Goal: Find specific page/section: Find specific page/section

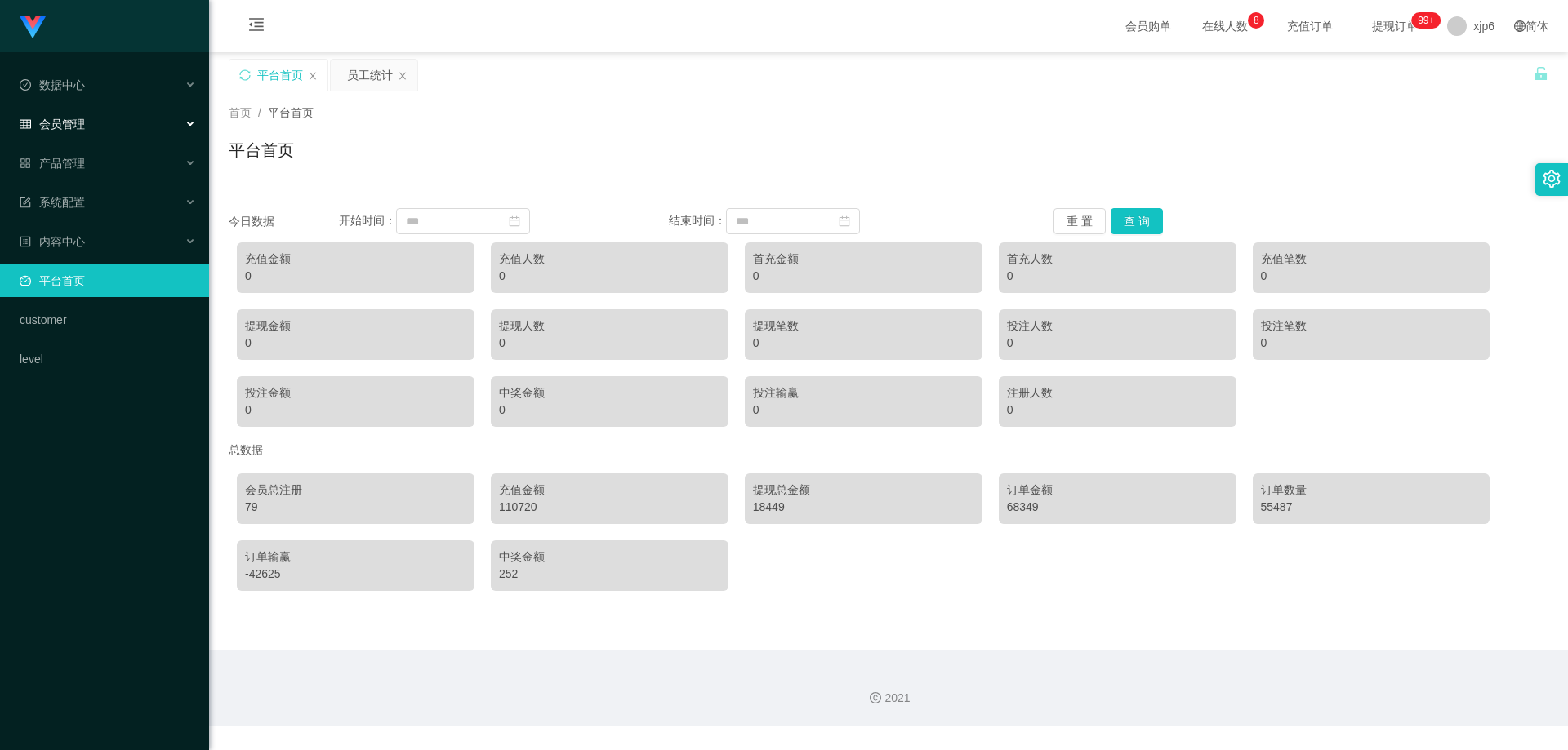
click at [91, 119] on div "会员管理" at bounding box center [105, 124] width 209 height 32
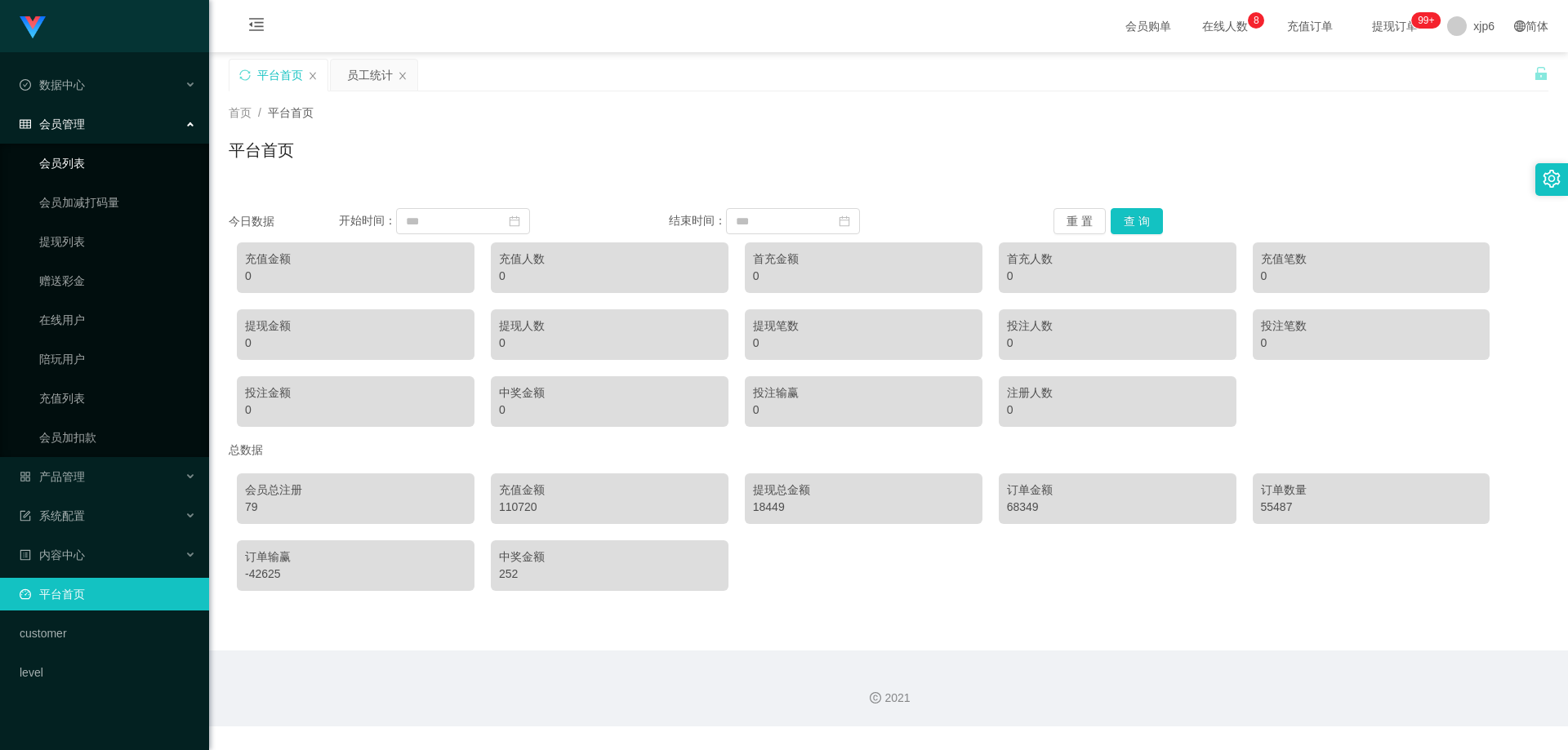
click at [91, 155] on link "会员列表" at bounding box center [117, 163] width 157 height 32
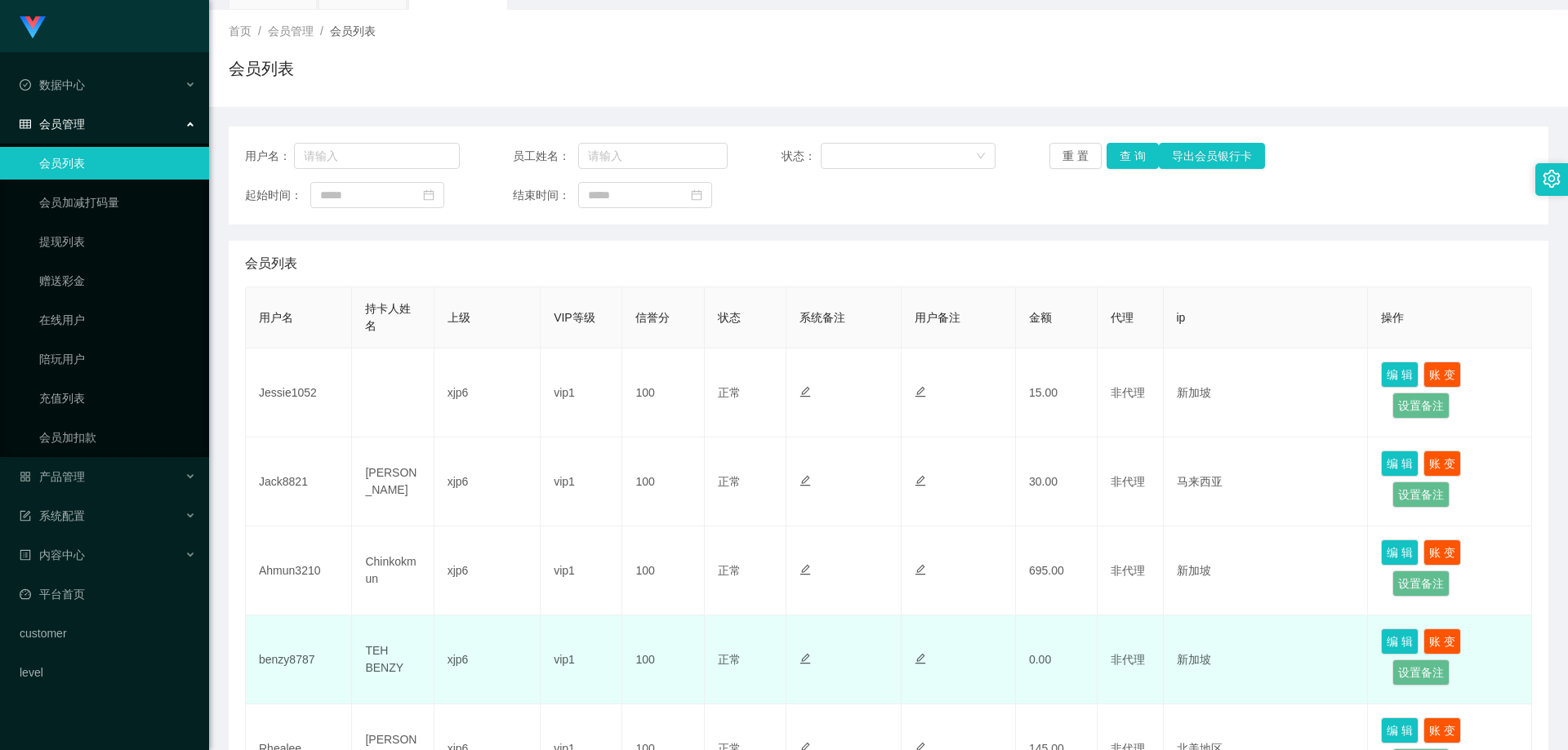
scroll to position [164, 0]
